Goal: Transaction & Acquisition: Purchase product/service

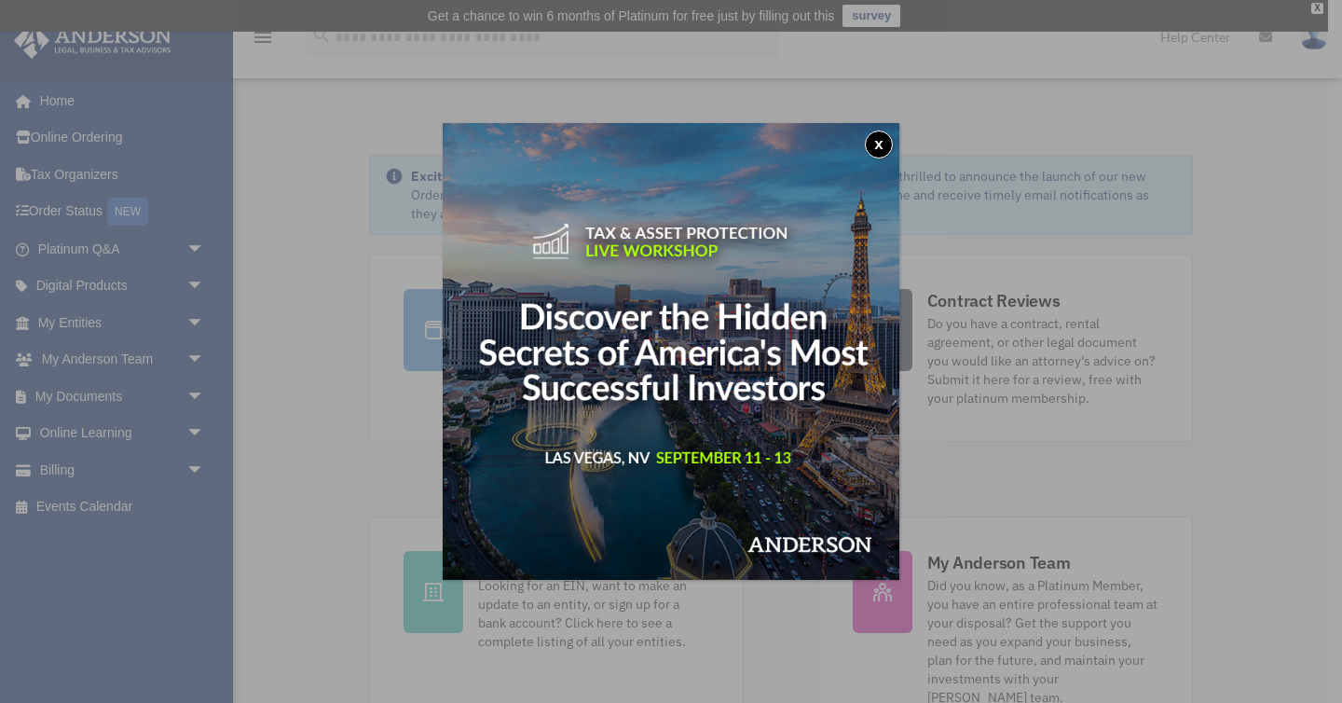
click at [878, 144] on button "x" at bounding box center [879, 144] width 28 height 28
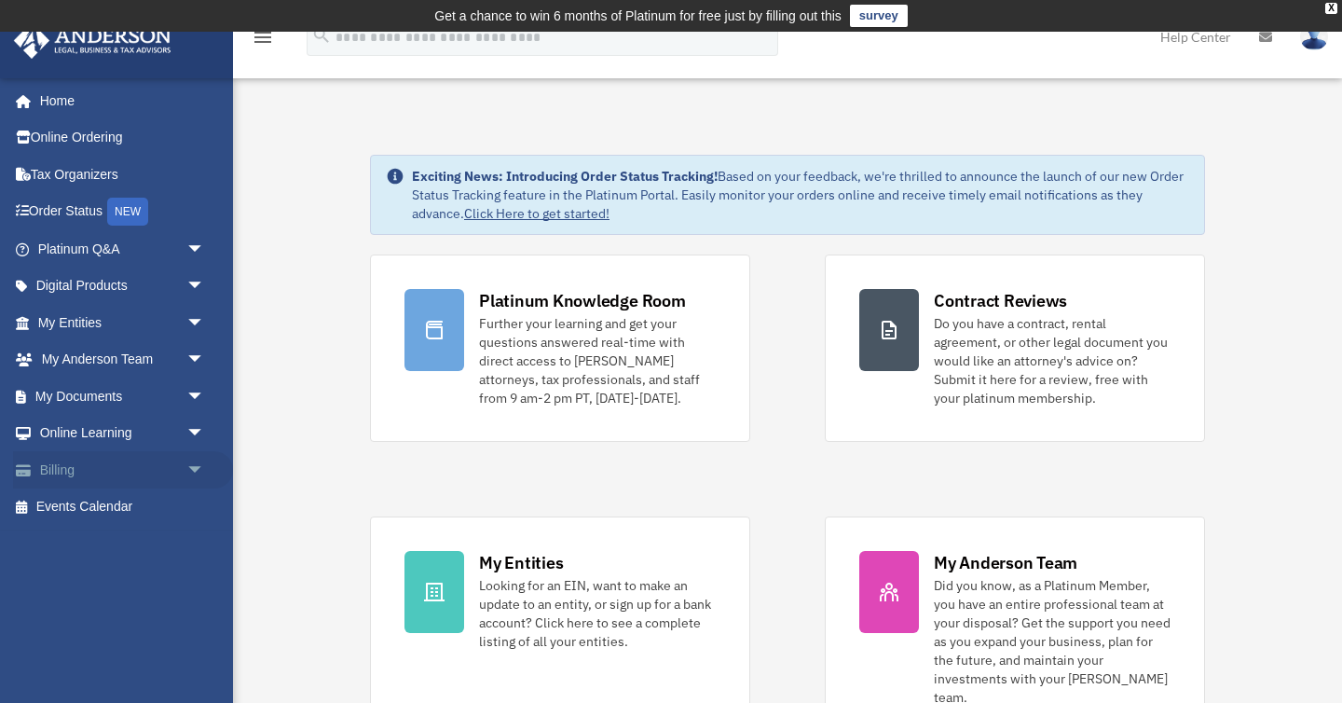
click at [70, 464] on link "Billing arrow_drop_down" at bounding box center [123, 469] width 220 height 37
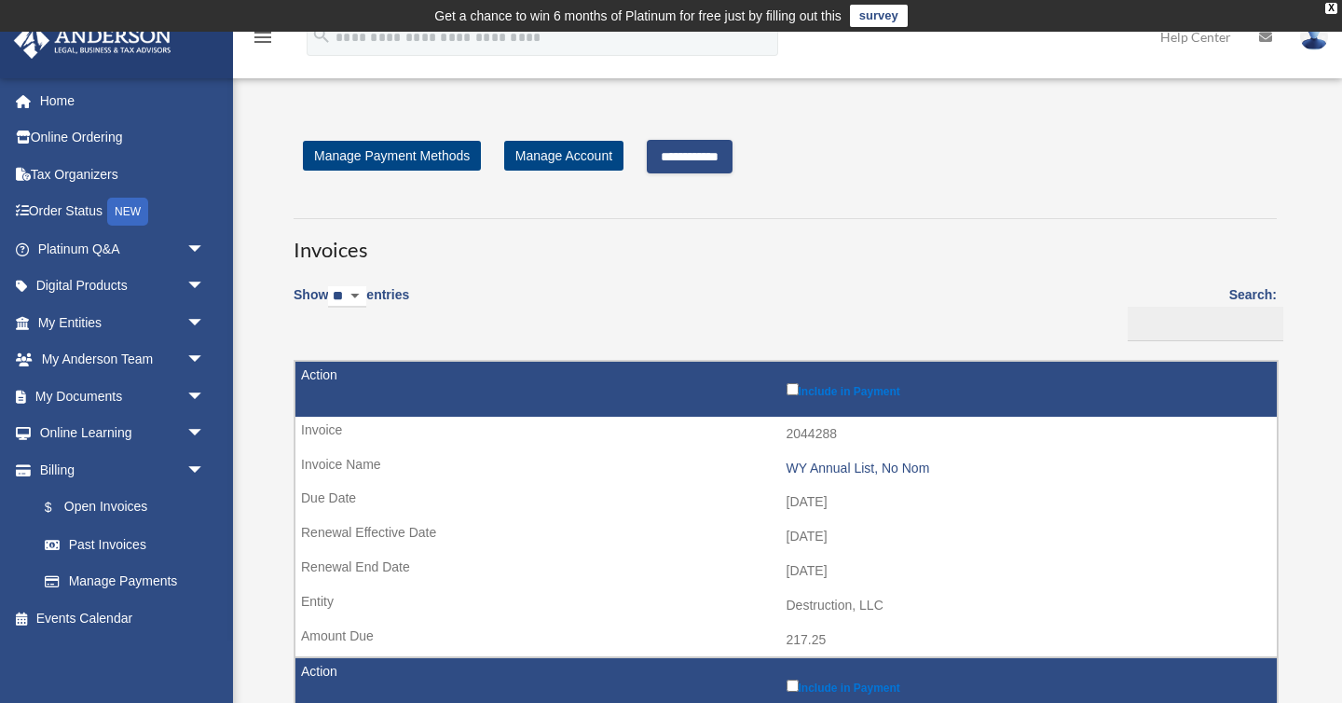
click at [731, 153] on input "**********" at bounding box center [690, 157] width 86 height 34
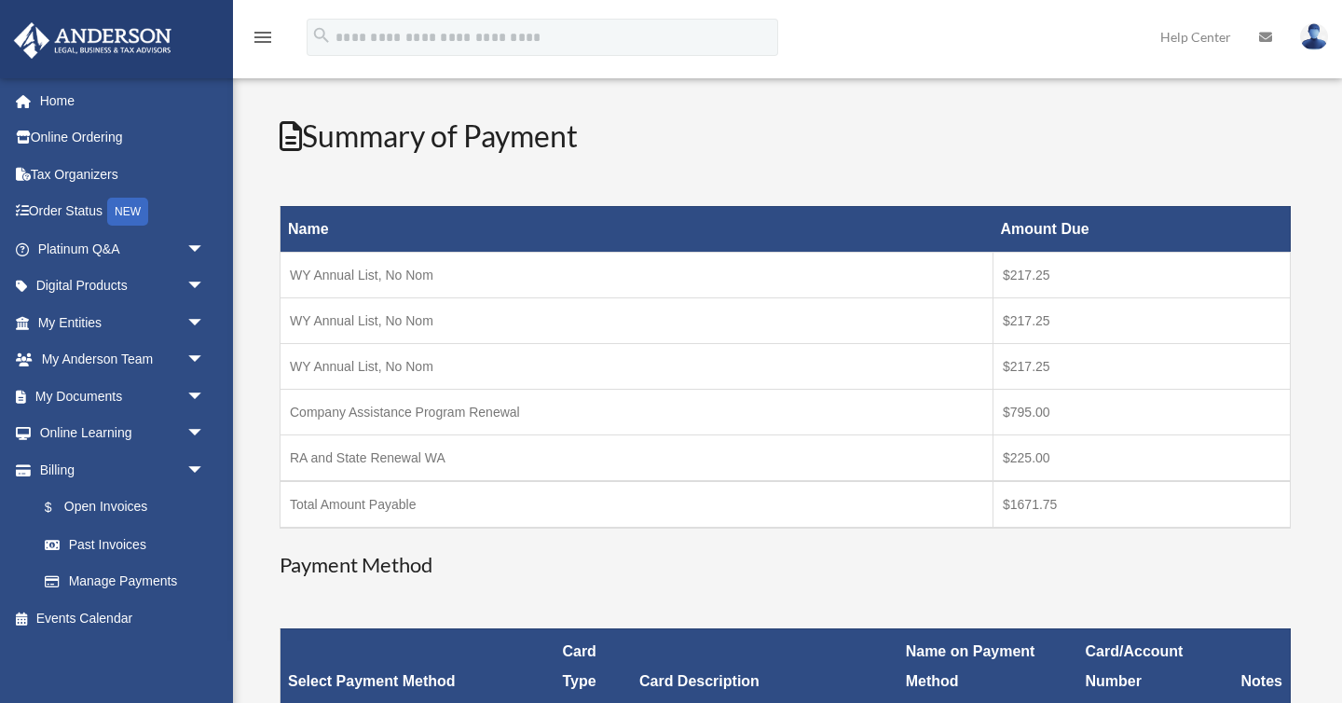
scroll to position [213, 0]
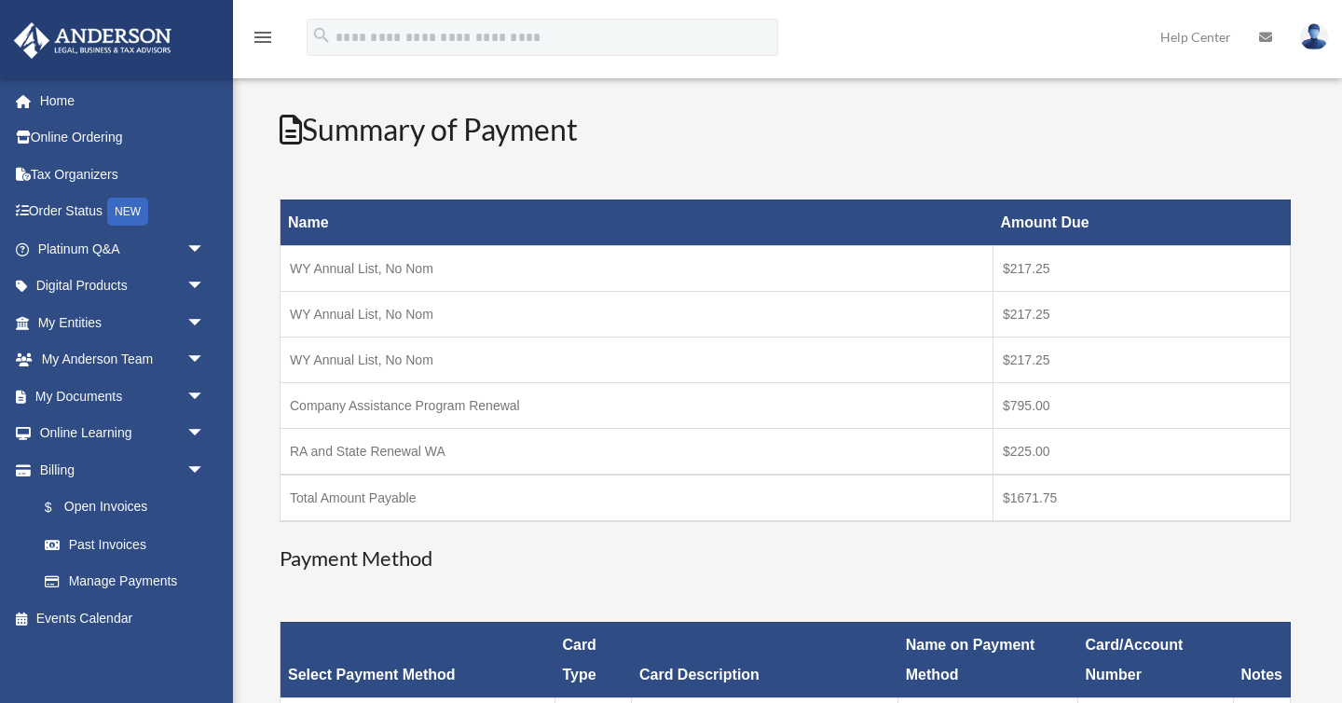
click at [473, 445] on td "RA and State Renewal WA" at bounding box center [637, 451] width 713 height 47
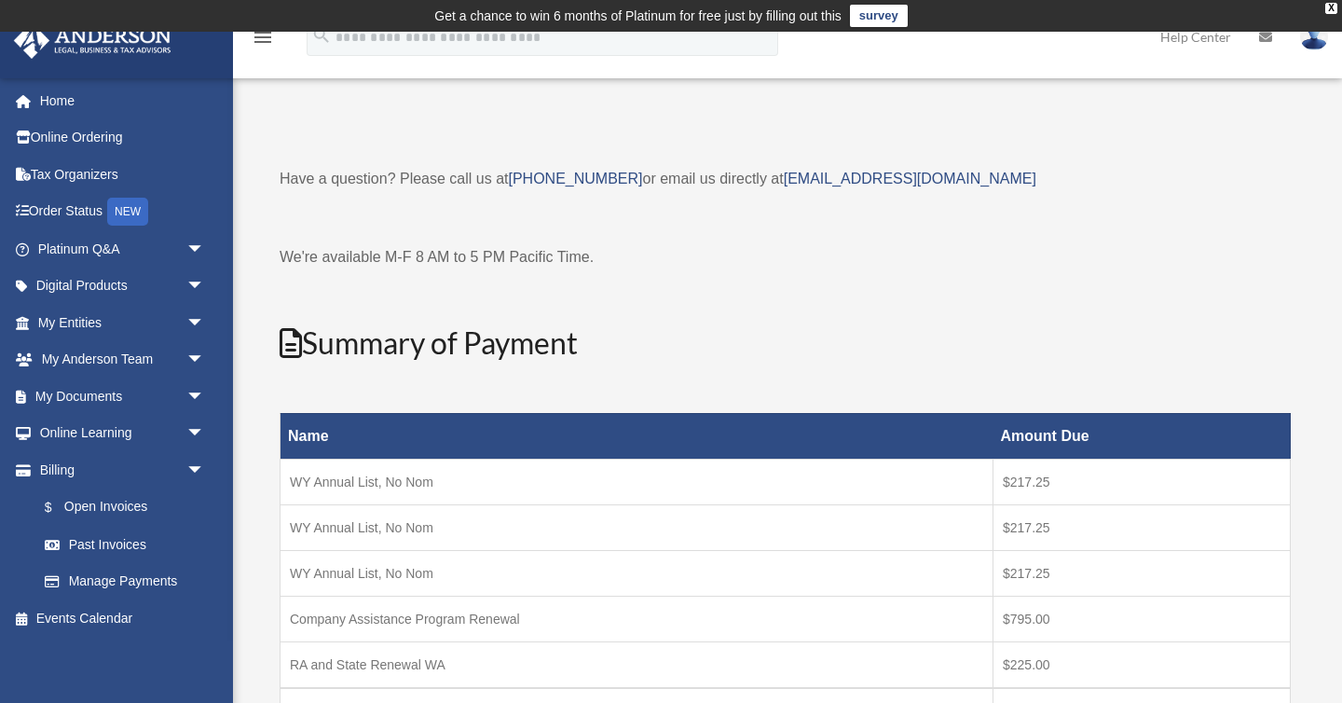
scroll to position [1, 0]
